Goal: Navigation & Orientation: Find specific page/section

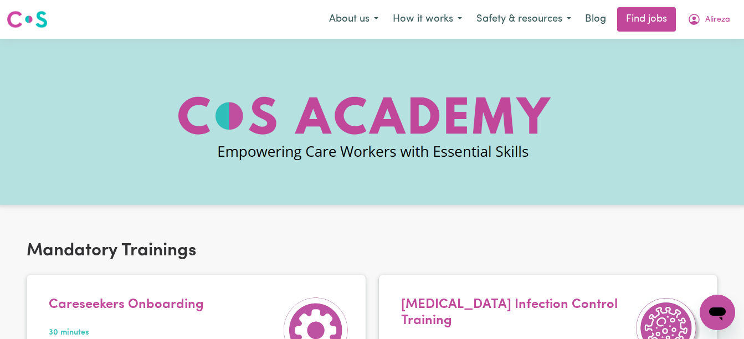
click at [724, 18] on span "Alireza" at bounding box center [717, 20] width 25 height 12
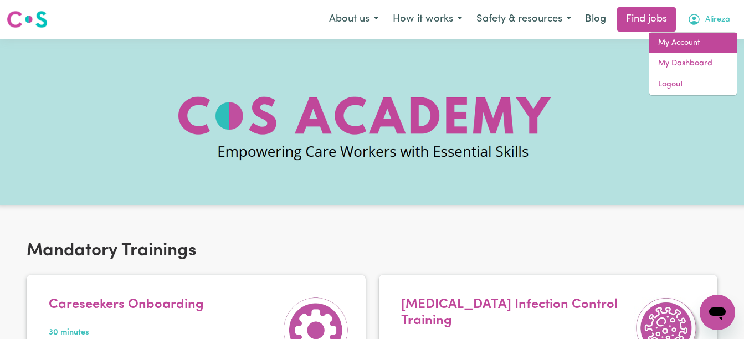
click at [693, 44] on link "My Account" at bounding box center [693, 43] width 88 height 21
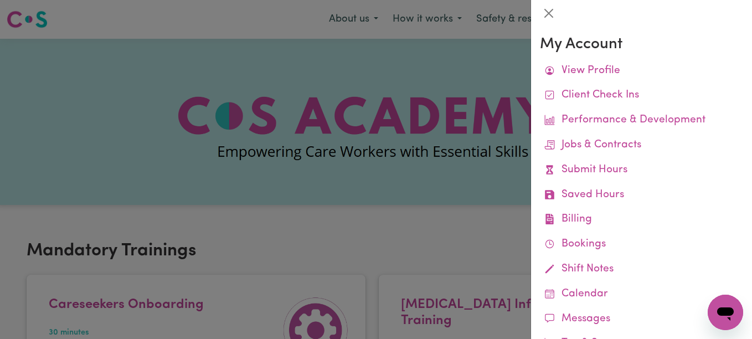
click at [568, 71] on link "View Profile" at bounding box center [641, 71] width 203 height 25
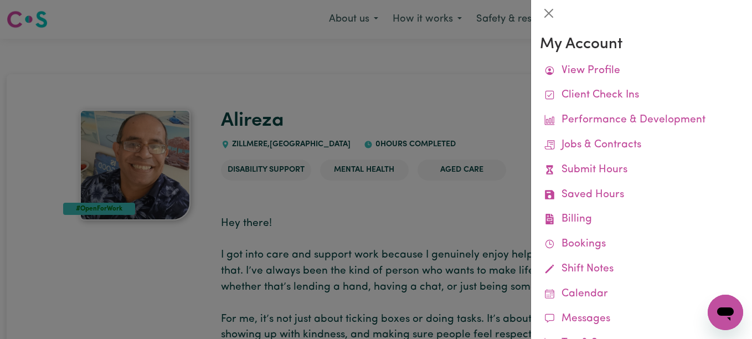
click at [479, 106] on div at bounding box center [376, 169] width 752 height 339
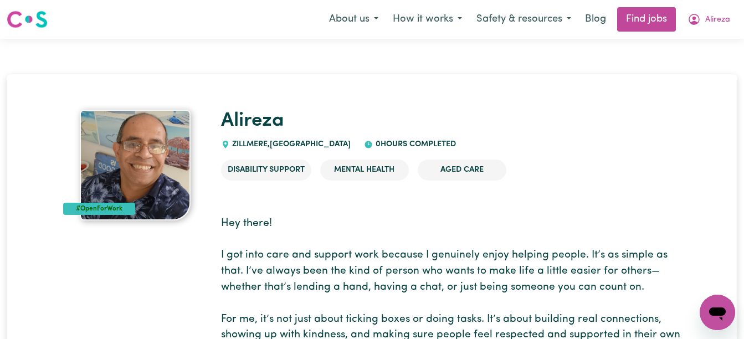
click at [705, 13] on button "Alireza" at bounding box center [708, 19] width 57 height 23
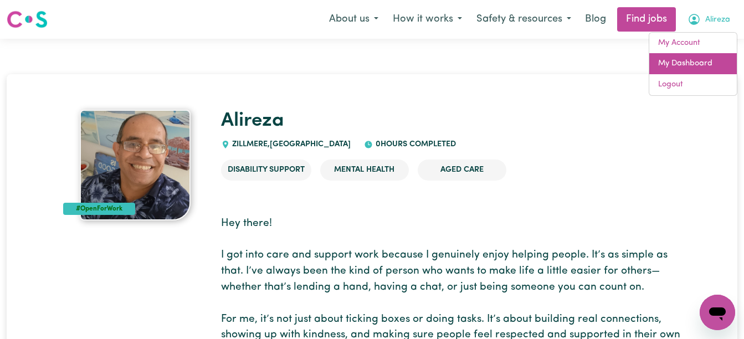
click at [688, 62] on link "My Dashboard" at bounding box center [693, 63] width 88 height 21
